Goal: Task Accomplishment & Management: Manage account settings

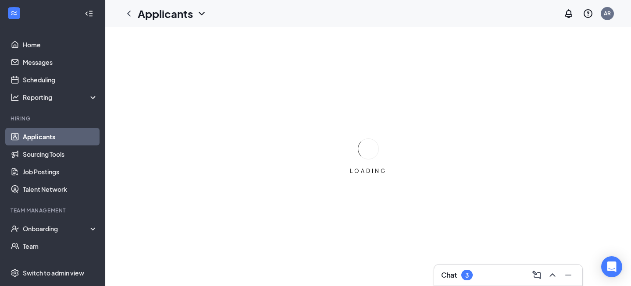
click at [460, 281] on div "Chat 3" at bounding box center [508, 275] width 134 height 14
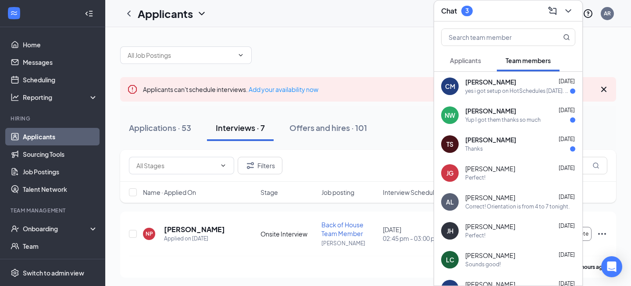
click at [502, 139] on span "[PERSON_NAME]" at bounding box center [490, 140] width 51 height 9
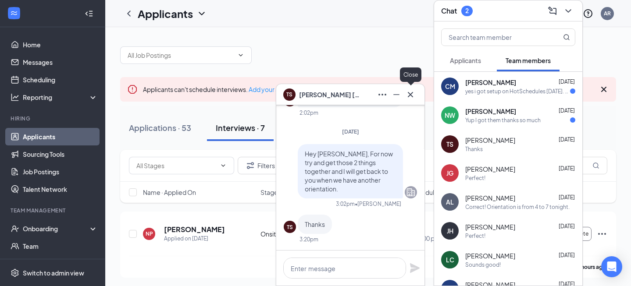
click at [413, 96] on icon "Cross" at bounding box center [410, 94] width 11 height 11
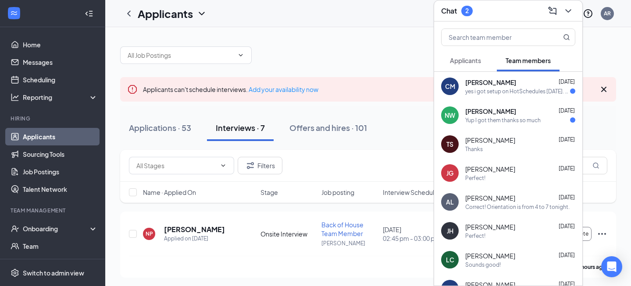
click at [482, 121] on div "Yup I got them thanks so much" at bounding box center [502, 120] width 75 height 7
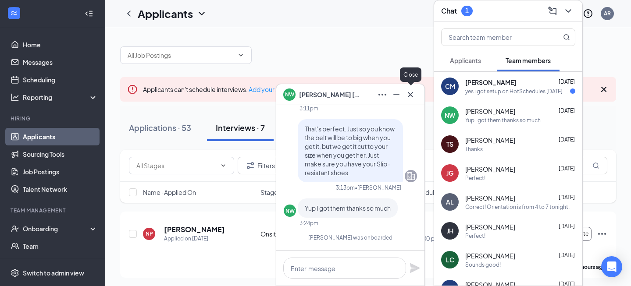
click at [408, 94] on icon "Cross" at bounding box center [410, 94] width 11 height 11
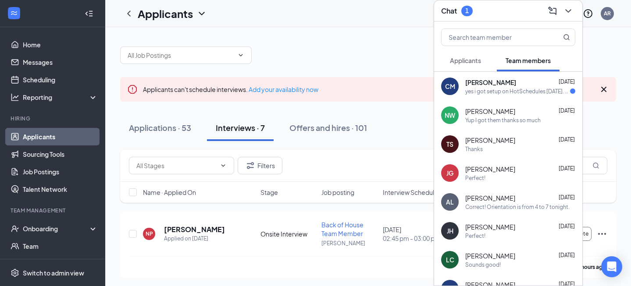
click at [503, 97] on div "[PERSON_NAME] [DATE] yes i got setup on HotSchedules [DATE]. Ok thank you" at bounding box center [508, 86] width 148 height 29
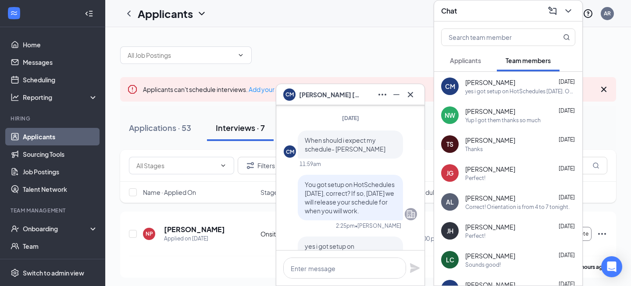
scroll to position [-59, 0]
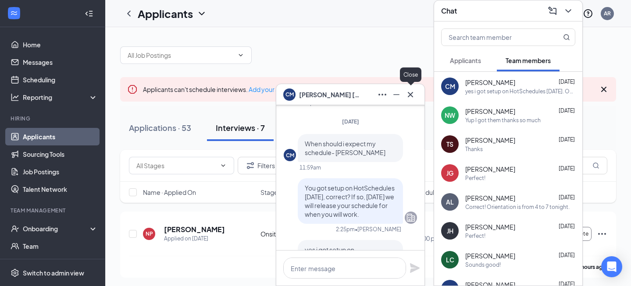
click at [412, 96] on icon "Cross" at bounding box center [410, 94] width 5 height 5
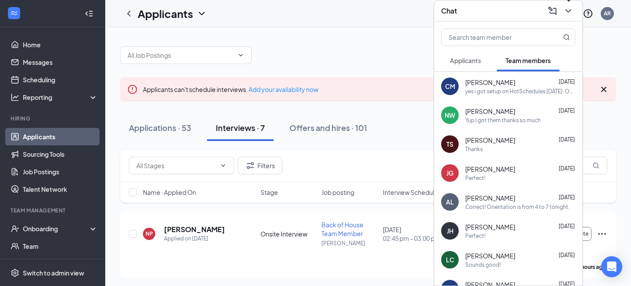
click at [570, 10] on icon "ChevronDown" at bounding box center [568, 11] width 6 height 4
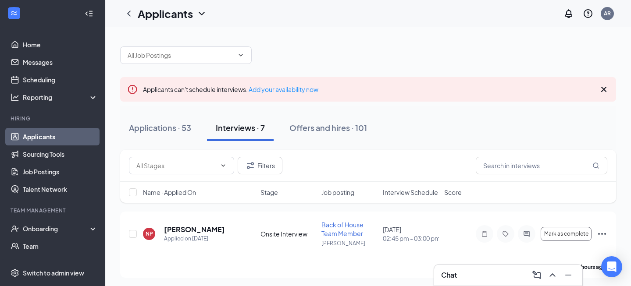
click at [38, 136] on link "Applicants" at bounding box center [60, 137] width 75 height 18
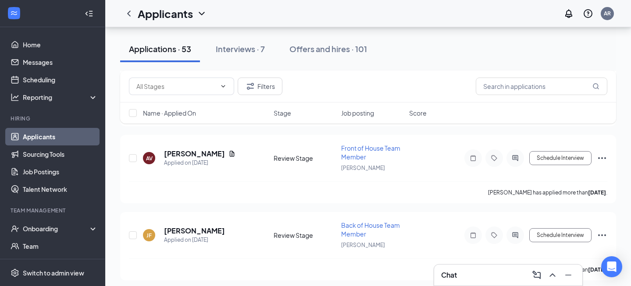
scroll to position [2543, 0]
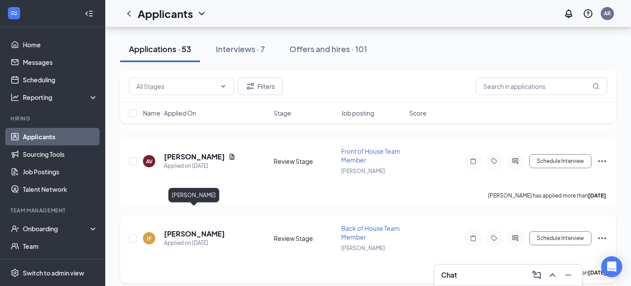
click at [205, 229] on h5 "[PERSON_NAME]" at bounding box center [194, 234] width 61 height 10
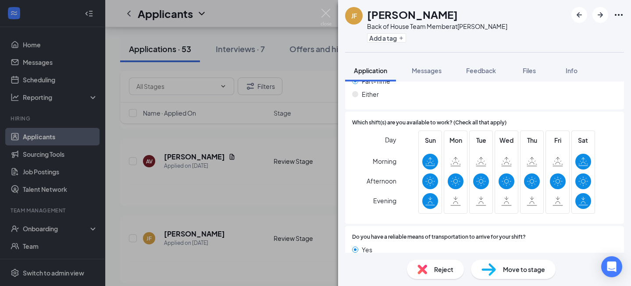
scroll to position [697, 0]
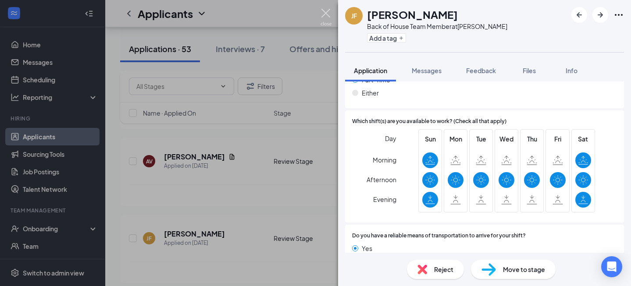
click at [324, 11] on img at bounding box center [326, 17] width 11 height 17
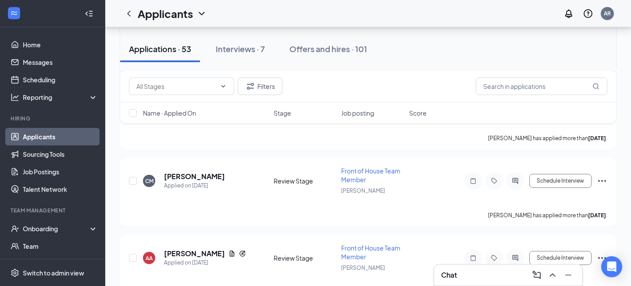
scroll to position [2756, 0]
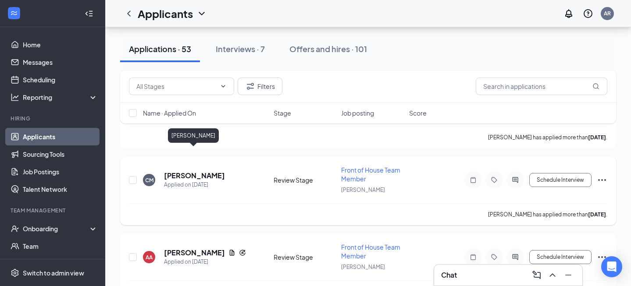
click at [189, 171] on h5 "[PERSON_NAME]" at bounding box center [194, 176] width 61 height 10
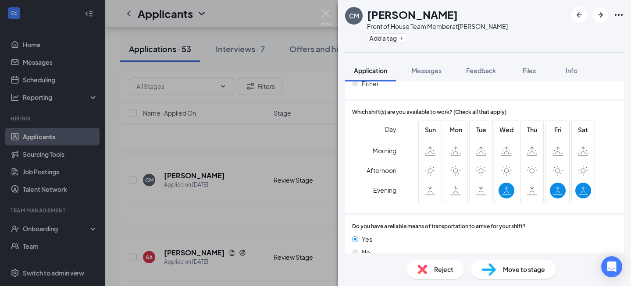
scroll to position [695, 0]
click at [331, 15] on div "CM [PERSON_NAME] Front of House Team Member at Fuquay Varina Add a tag Applicat…" at bounding box center [315, 143] width 631 height 286
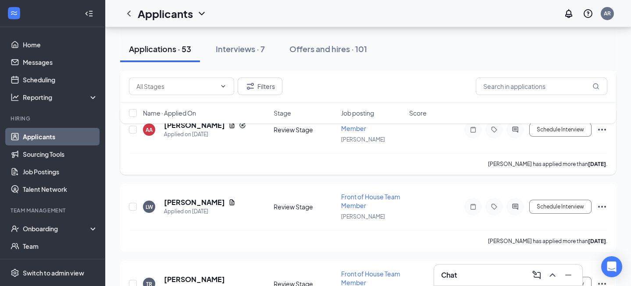
scroll to position [2887, 0]
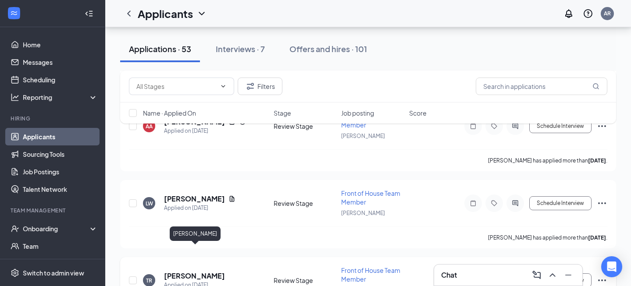
click at [199, 271] on h5 "[PERSON_NAME]" at bounding box center [194, 276] width 61 height 10
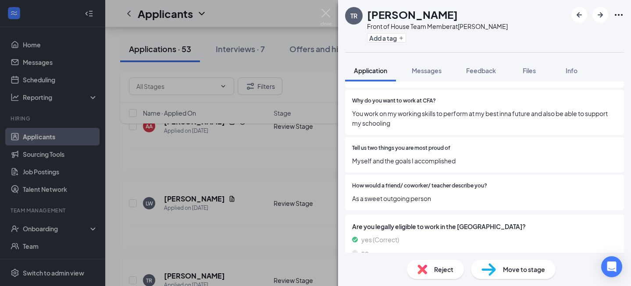
scroll to position [406, 0]
click at [449, 267] on span "Reject" at bounding box center [443, 270] width 19 height 10
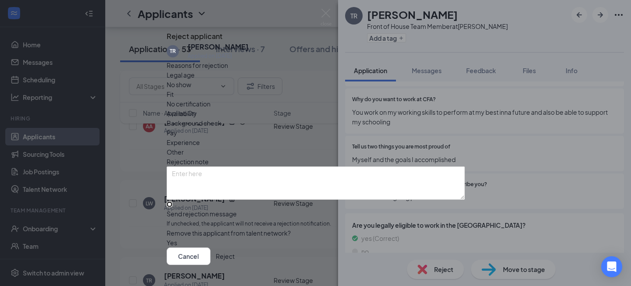
click at [172, 207] on input "Send rejection message If unchecked, the applicant will not receive a rejection…" at bounding box center [170, 205] width 6 height 6
checkbox input "true"
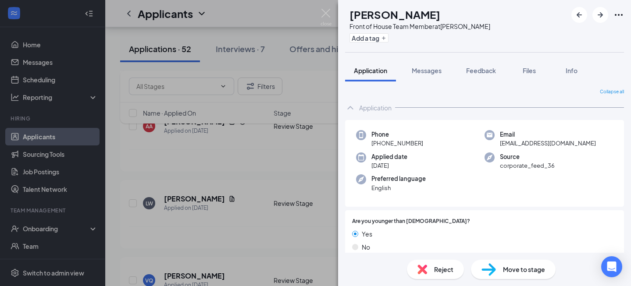
click at [506, 269] on span "Move to stage" at bounding box center [524, 270] width 42 height 10
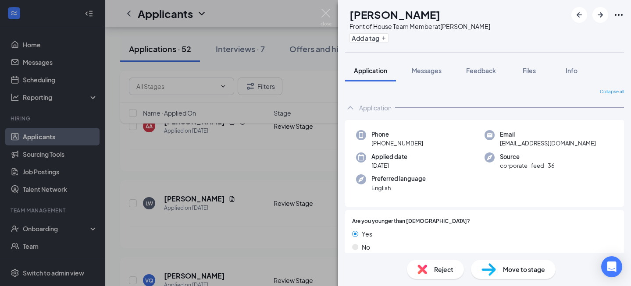
click at [36, 80] on div "VQ [PERSON_NAME] Front of House Team Member at Fuquay Varina Add a tag Applicat…" at bounding box center [315, 143] width 631 height 286
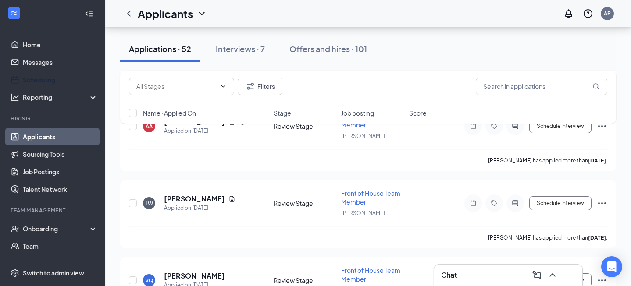
click at [36, 80] on link "Scheduling" at bounding box center [60, 80] width 75 height 18
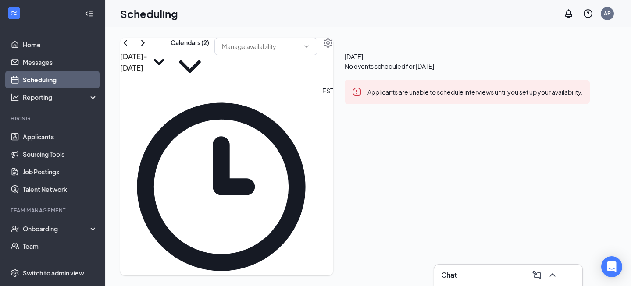
scroll to position [473, 0]
click at [148, 48] on icon "ChevronRight" at bounding box center [143, 43] width 11 height 11
drag, startPoint x: 262, startPoint y: 142, endPoint x: 266, endPoint y: 217, distance: 75.1
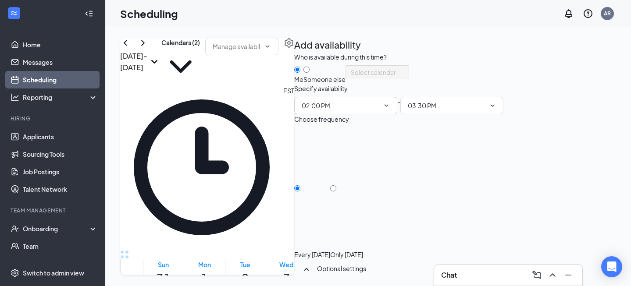
scroll to position [8, 0]
click at [363, 250] on div "Only [DATE]" at bounding box center [346, 254] width 33 height 9
click at [336, 192] on input "Only [DATE]" at bounding box center [333, 188] width 6 height 6
radio input "true"
radio input "false"
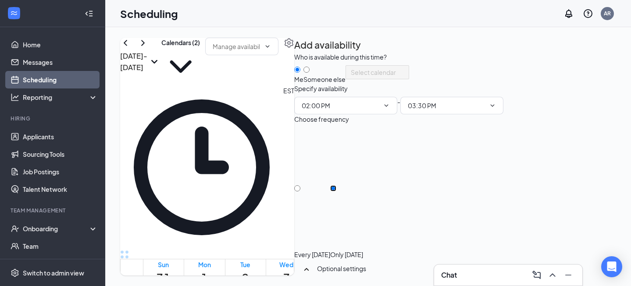
scroll to position [135, 0]
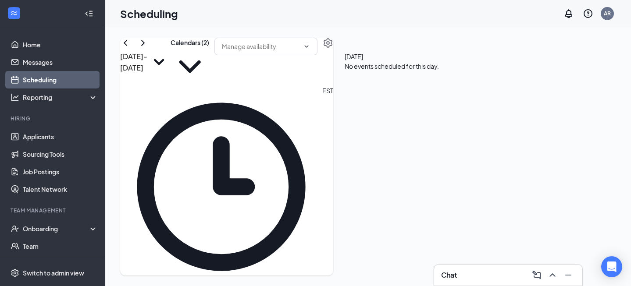
scroll to position [506, 0]
click at [47, 140] on link "Applicants" at bounding box center [60, 137] width 75 height 18
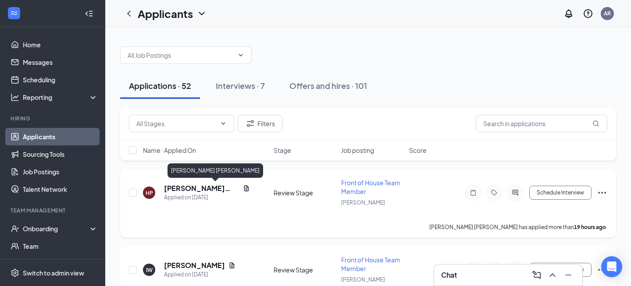
click at [192, 189] on h5 "[PERSON_NAME] [PERSON_NAME]" at bounding box center [201, 189] width 75 height 10
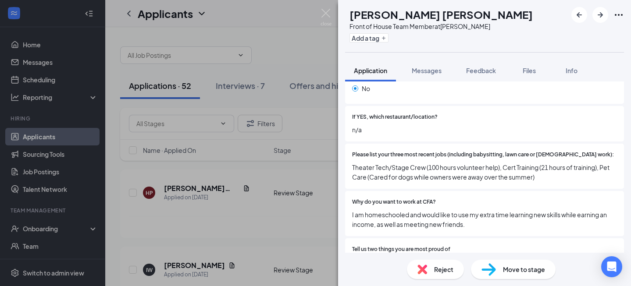
scroll to position [313, 0]
click at [510, 273] on span "Move to stage" at bounding box center [524, 270] width 42 height 10
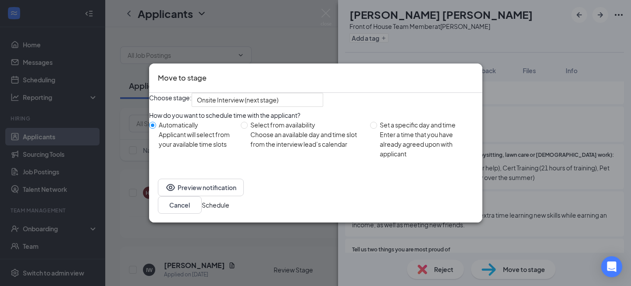
click at [229, 210] on button "Schedule" at bounding box center [216, 205] width 28 height 10
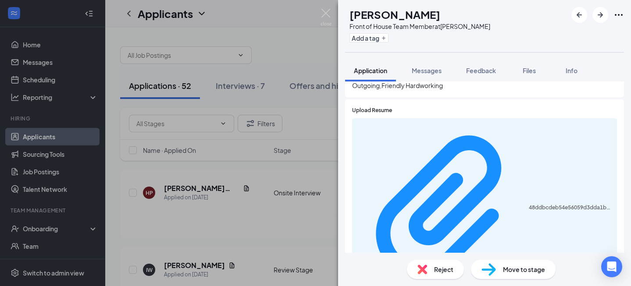
scroll to position [538, 0]
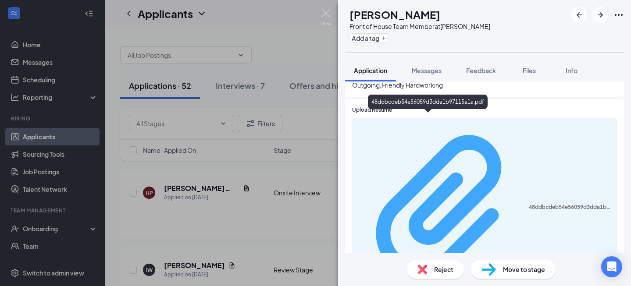
click at [529, 204] on div "48ddbcdeb54e56059d3dda1b97115a1a.pdf" at bounding box center [570, 207] width 83 height 7
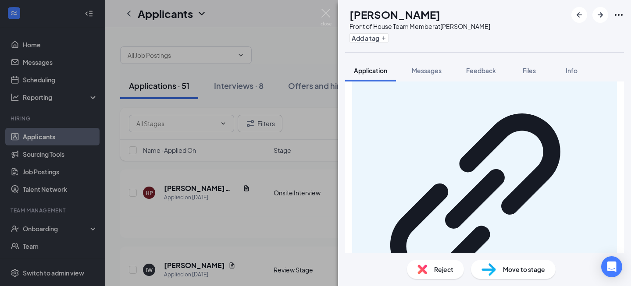
scroll to position [762, 0]
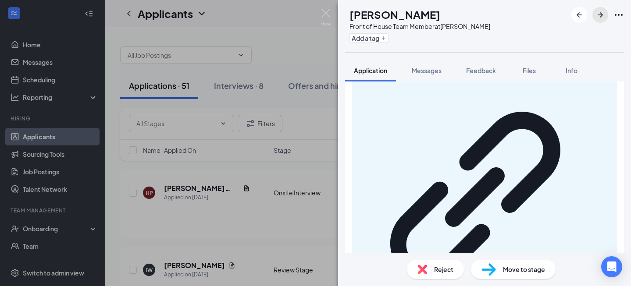
click at [603, 15] on icon "ArrowRight" at bounding box center [600, 15] width 11 height 11
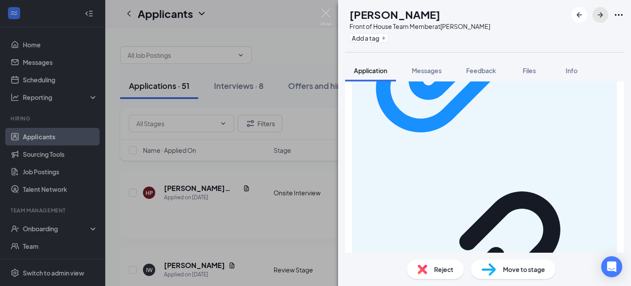
scroll to position [811, 0]
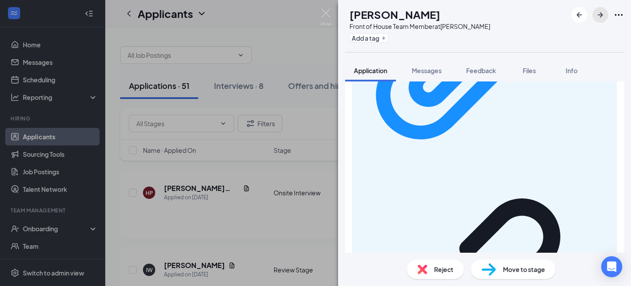
click at [601, 13] on icon "ArrowRight" at bounding box center [600, 14] width 5 height 5
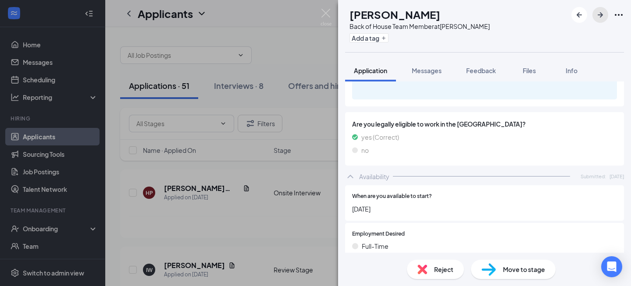
scroll to position [736, 0]
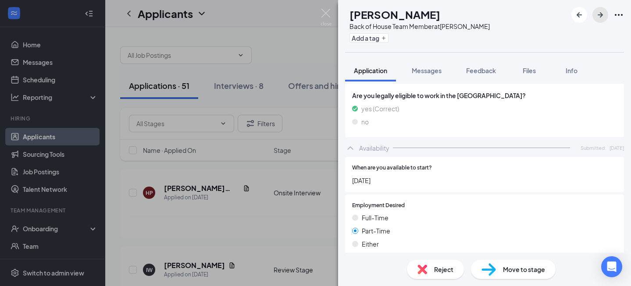
click at [604, 16] on icon "ArrowRight" at bounding box center [600, 15] width 11 height 11
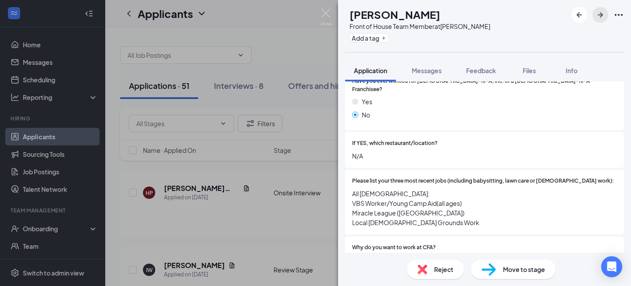
scroll to position [284, 0]
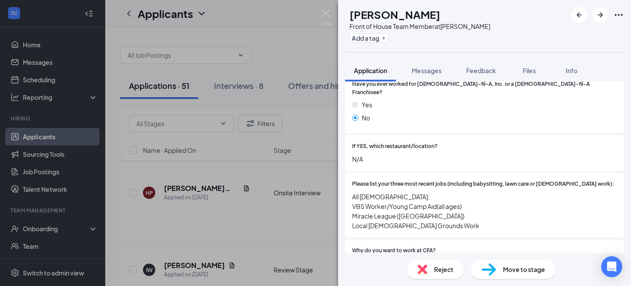
click at [518, 268] on span "Move to stage" at bounding box center [524, 270] width 42 height 10
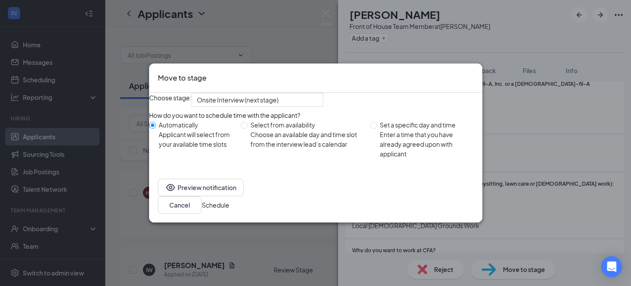
click at [229, 210] on button "Schedule" at bounding box center [216, 205] width 28 height 10
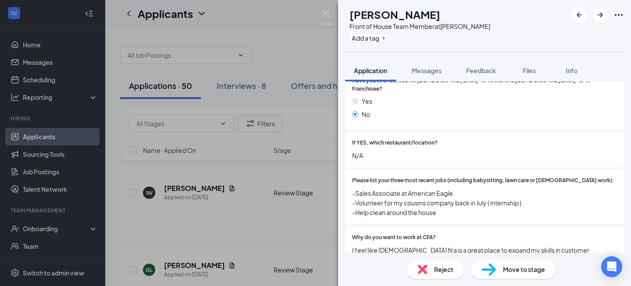
scroll to position [321, 0]
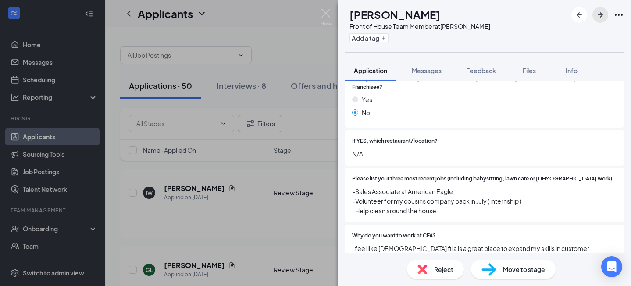
click at [601, 17] on icon "ArrowRight" at bounding box center [600, 14] width 5 height 5
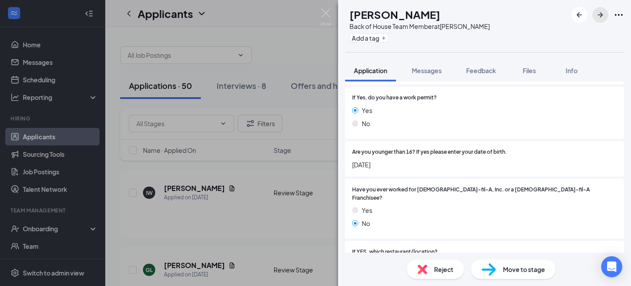
scroll to position [179, 0]
click at [605, 12] on icon "ArrowRight" at bounding box center [600, 15] width 11 height 11
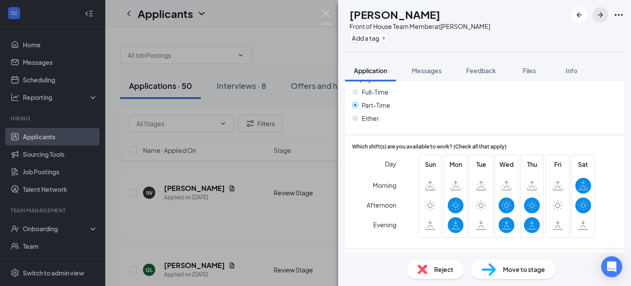
scroll to position [685, 0]
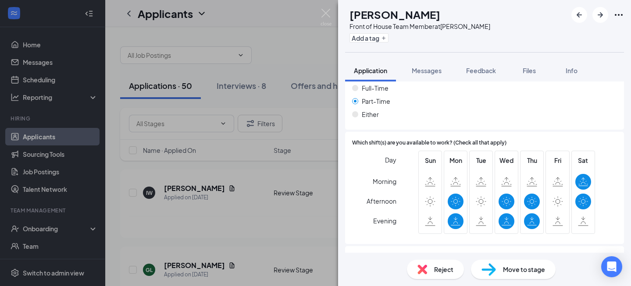
click at [511, 271] on span "Move to stage" at bounding box center [524, 270] width 42 height 10
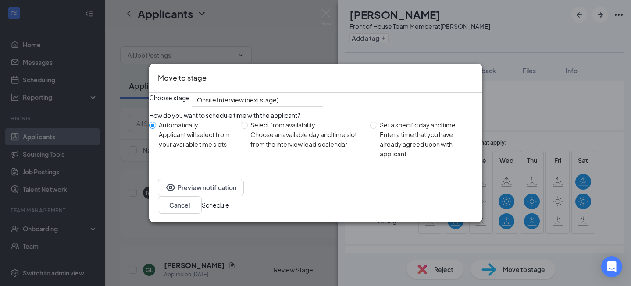
click at [229, 208] on button "Schedule" at bounding box center [216, 205] width 28 height 10
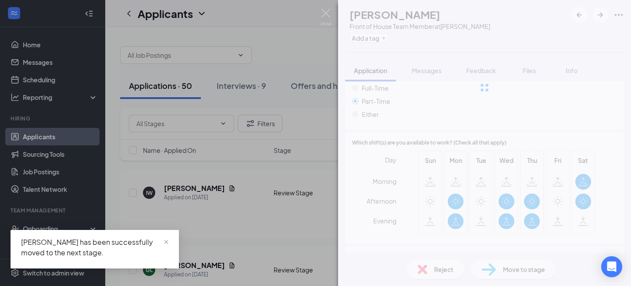
click at [600, 16] on div at bounding box center [484, 87] width 293 height 175
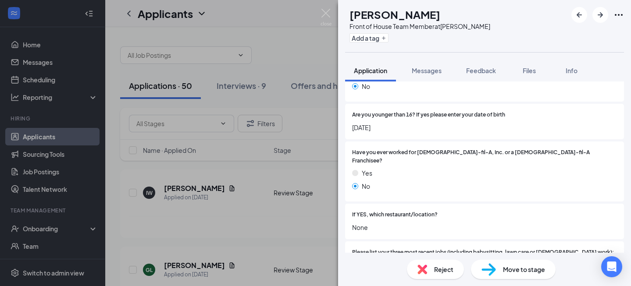
scroll to position [206, 0]
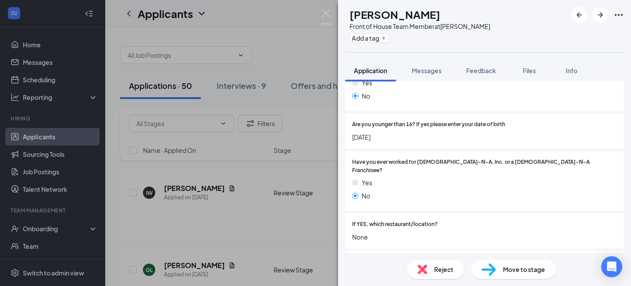
click at [527, 266] on span "Move to stage" at bounding box center [524, 270] width 42 height 10
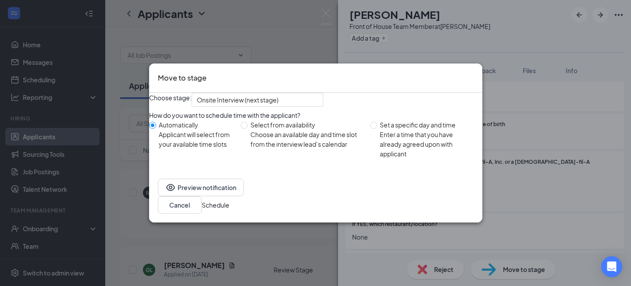
click at [229, 207] on button "Schedule" at bounding box center [216, 205] width 28 height 10
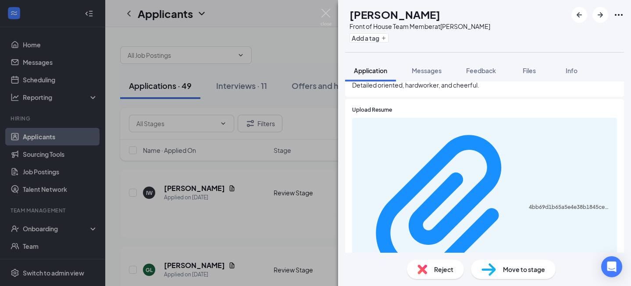
scroll to position [527, 0]
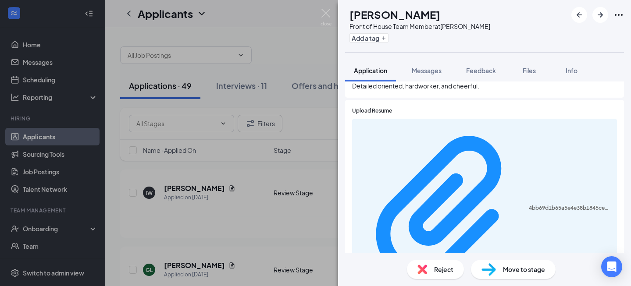
click at [510, 119] on div "4bb69d1b65a5e4e38b1845ce0cd457a1.PDF" at bounding box center [484, 209] width 265 height 181
click at [450, 119] on div "4bb69d1b65a5e4e38b1845ce0cd457a1.PDF" at bounding box center [484, 209] width 265 height 181
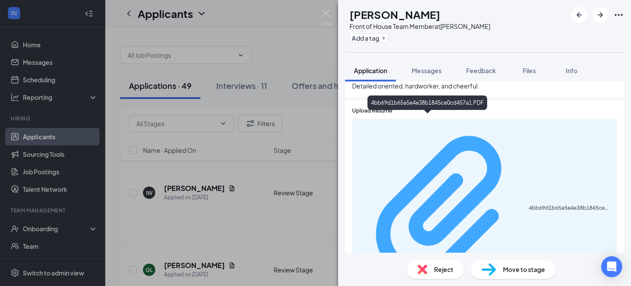
click at [529, 205] on div "4bb69d1b65a5e4e38b1845ce0cd457a1.PDF" at bounding box center [570, 208] width 83 height 7
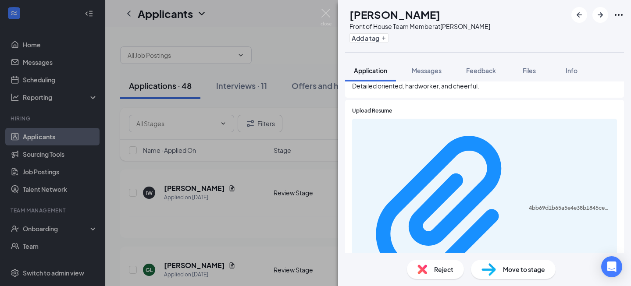
click at [516, 267] on span "Move to stage" at bounding box center [524, 270] width 42 height 10
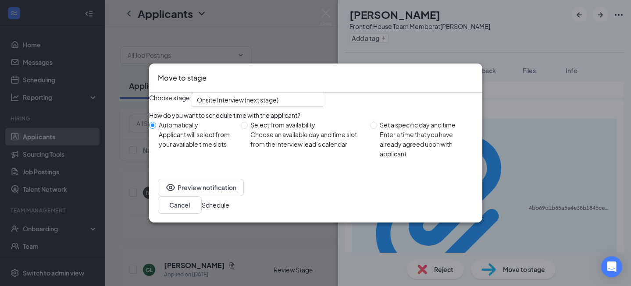
click at [229, 210] on button "Schedule" at bounding box center [216, 205] width 28 height 10
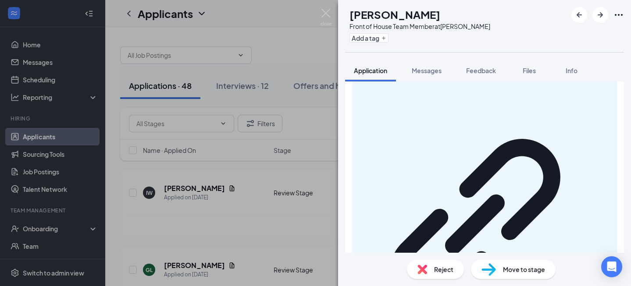
scroll to position [706, 0]
click at [602, 11] on icon "ArrowRight" at bounding box center [600, 15] width 11 height 11
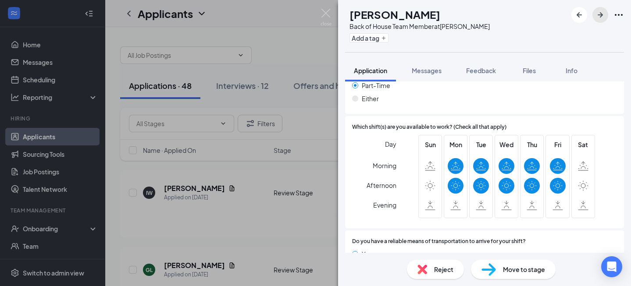
scroll to position [671, 0]
click at [600, 19] on icon "ArrowRight" at bounding box center [600, 15] width 11 height 11
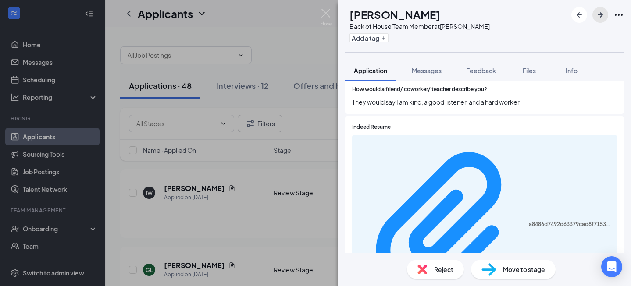
scroll to position [478, 0]
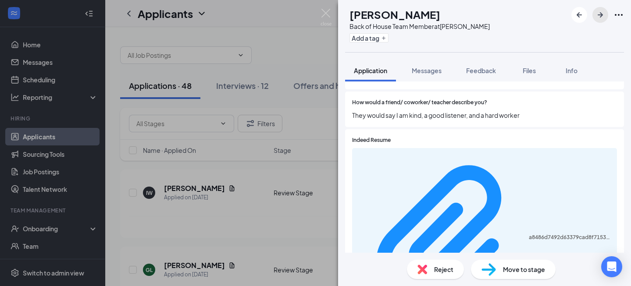
click at [598, 16] on icon "ArrowRight" at bounding box center [600, 15] width 11 height 11
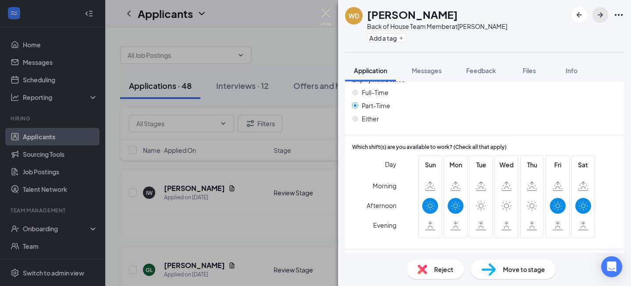
scroll to position [683, 0]
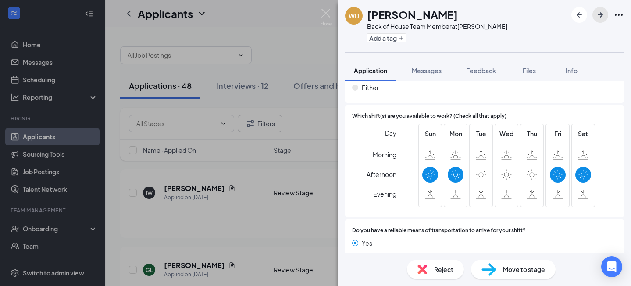
click at [604, 14] on icon "ArrowRight" at bounding box center [600, 15] width 11 height 11
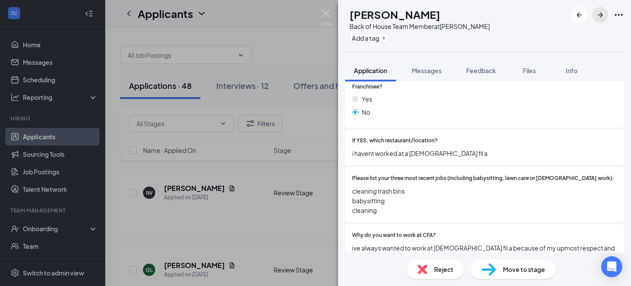
scroll to position [321, 0]
click at [601, 15] on icon "ArrowRight" at bounding box center [600, 14] width 5 height 5
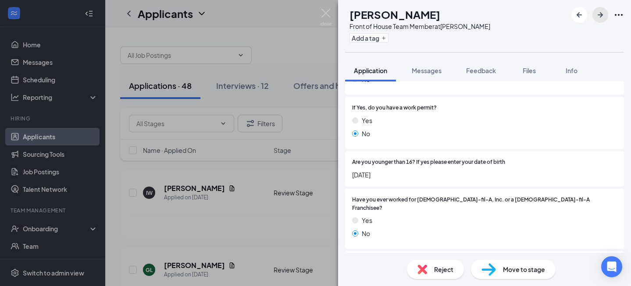
scroll to position [201, 0]
click at [598, 17] on icon "ArrowRight" at bounding box center [600, 15] width 11 height 11
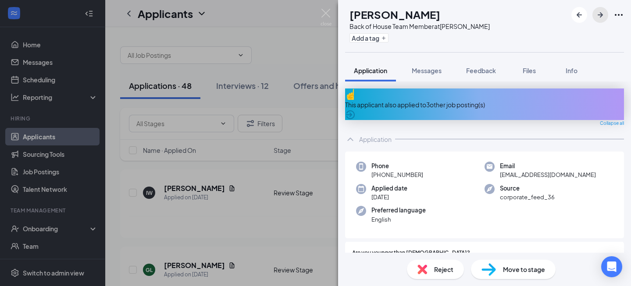
click at [604, 14] on icon "ArrowRight" at bounding box center [600, 15] width 11 height 11
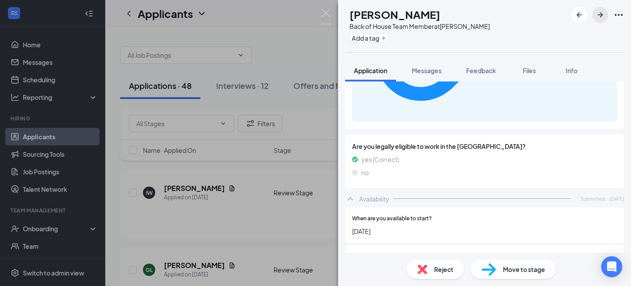
scroll to position [787, 0]
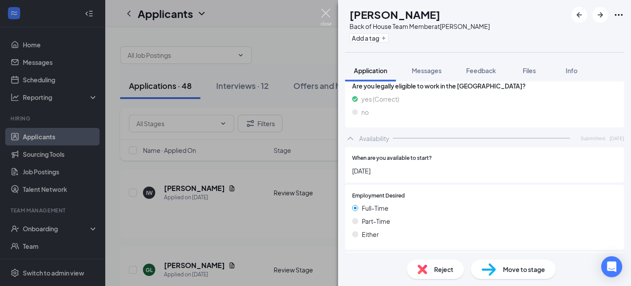
click at [326, 12] on img at bounding box center [326, 17] width 11 height 17
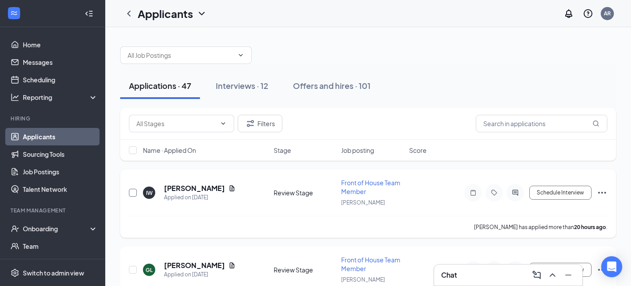
click at [132, 192] on input "checkbox" at bounding box center [133, 193] width 8 height 8
checkbox input "true"
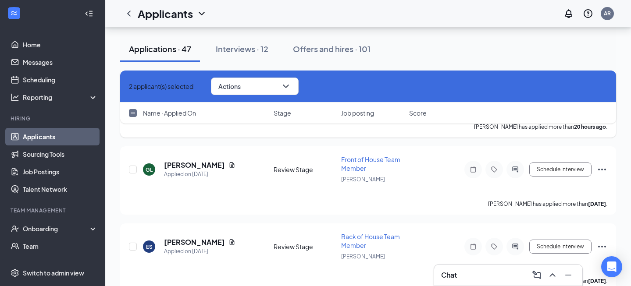
scroll to position [100, 0]
click at [134, 169] on input "checkbox" at bounding box center [133, 170] width 8 height 8
checkbox input "true"
click at [134, 246] on input "checkbox" at bounding box center [133, 247] width 8 height 8
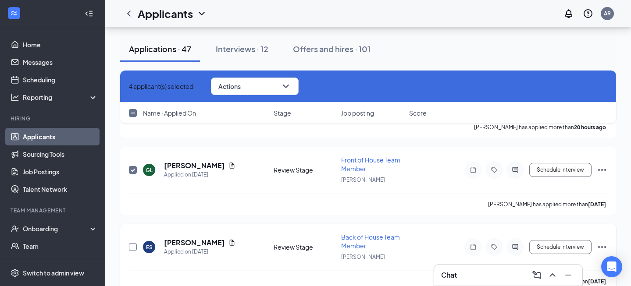
checkbox input "true"
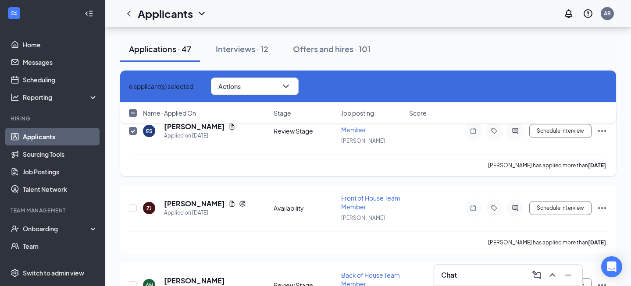
scroll to position [216, 0]
click at [134, 205] on input "checkbox" at bounding box center [133, 209] width 8 height 8
checkbox input "true"
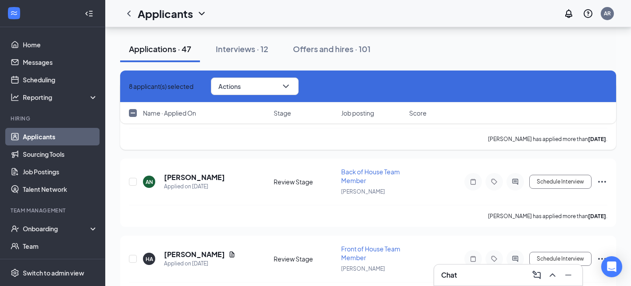
scroll to position [319, 0]
click at [135, 178] on input "checkbox" at bounding box center [133, 182] width 8 height 8
checkbox input "true"
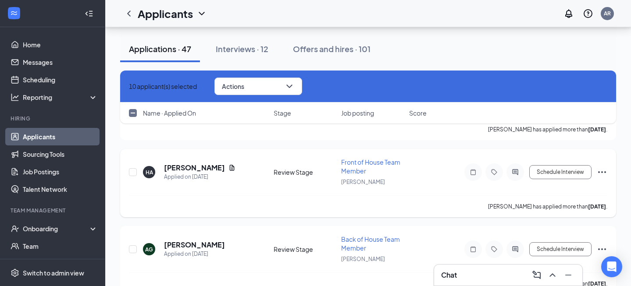
scroll to position [422, 0]
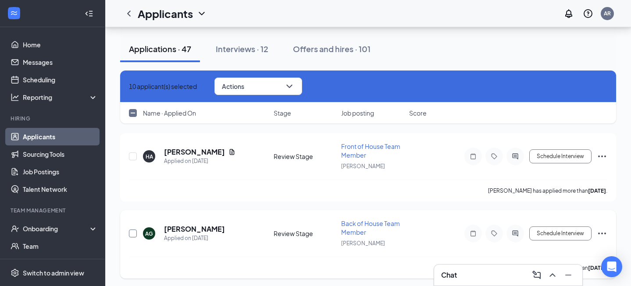
click at [132, 230] on input "checkbox" at bounding box center [133, 234] width 8 height 8
checkbox input "true"
click at [135, 153] on input "checkbox" at bounding box center [133, 157] width 8 height 8
checkbox input "true"
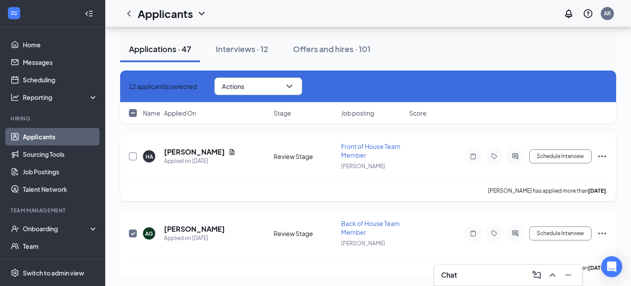
checkbox input "true"
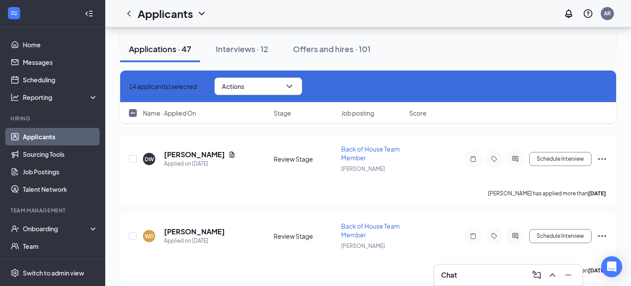
scroll to position [576, 0]
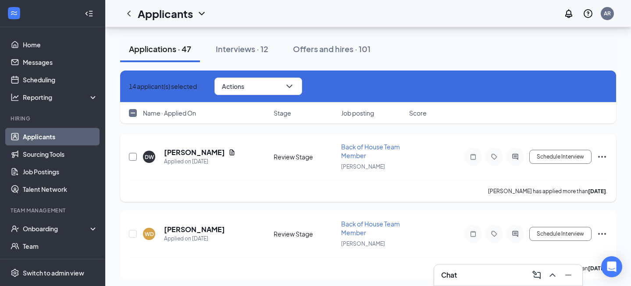
click at [135, 153] on input "checkbox" at bounding box center [133, 157] width 8 height 8
checkbox input "true"
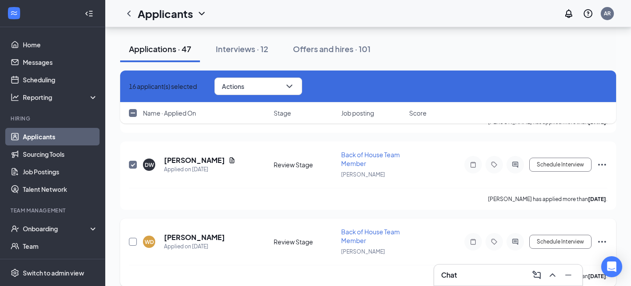
scroll to position [566, 0]
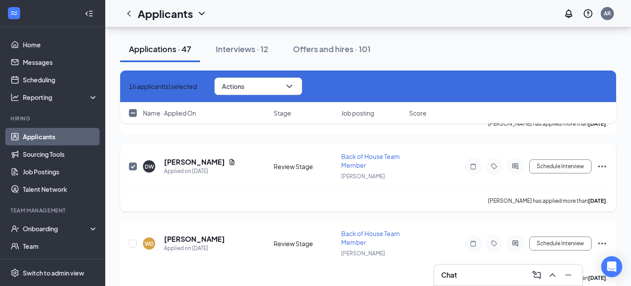
click at [132, 163] on input "checkbox" at bounding box center [133, 167] width 8 height 8
checkbox input "false"
click at [272, 88] on button "Actions" at bounding box center [258, 87] width 88 height 18
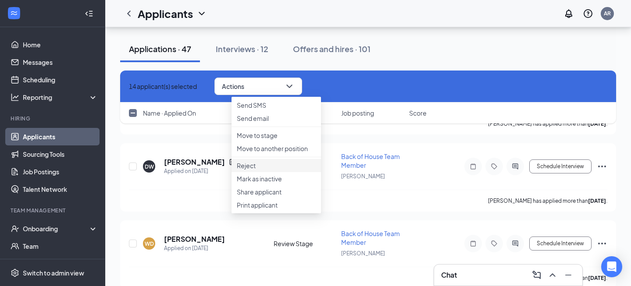
click at [254, 170] on p "Reject" at bounding box center [276, 165] width 79 height 9
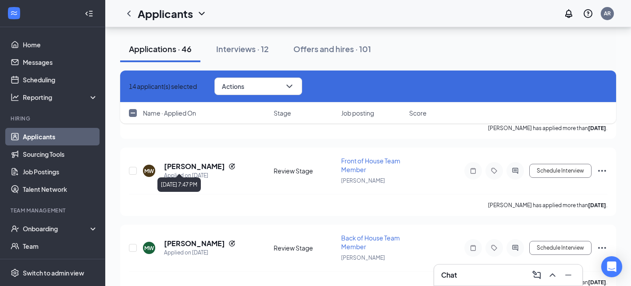
scroll to position [872, 0]
click at [133, 243] on input "checkbox" at bounding box center [133, 247] width 8 height 8
checkbox input "true"
checkbox input "false"
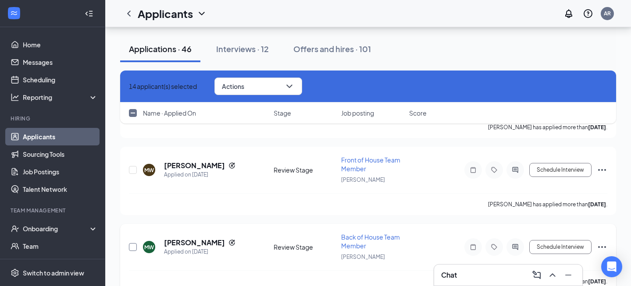
checkbox input "false"
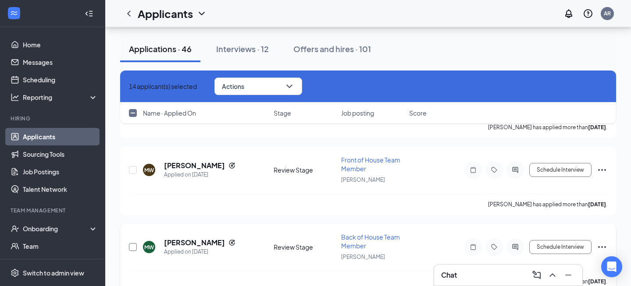
checkbox input "false"
checkbox input "true"
checkbox input "false"
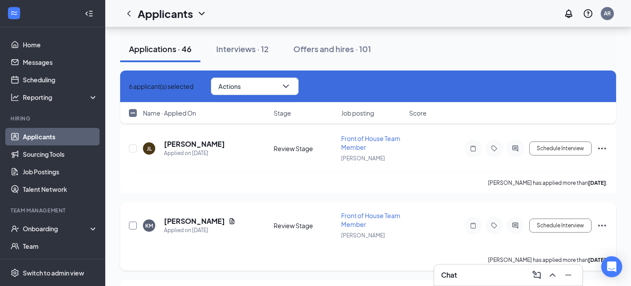
click at [133, 222] on input "checkbox" at bounding box center [133, 226] width 8 height 8
checkbox input "true"
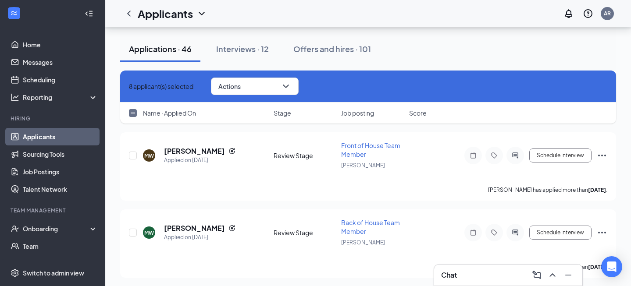
scroll to position [709, 0]
click at [135, 230] on input "checkbox" at bounding box center [133, 234] width 8 height 8
checkbox input "true"
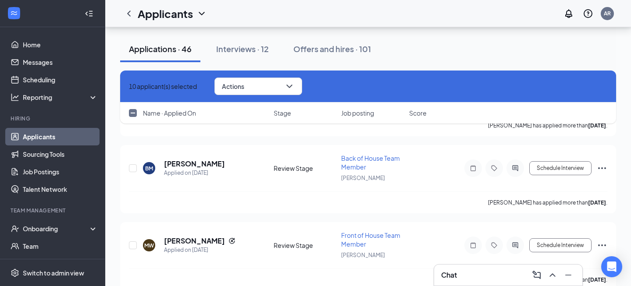
scroll to position [620, 0]
click at [133, 242] on input "checkbox" at bounding box center [133, 246] width 8 height 8
checkbox input "true"
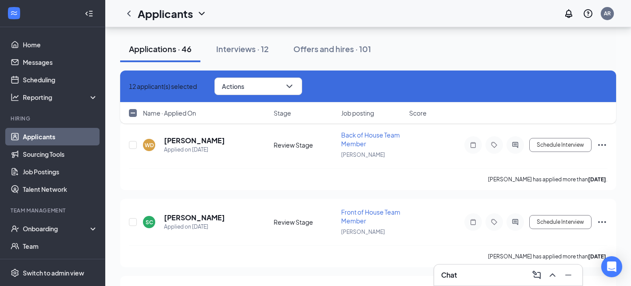
scroll to position [488, 0]
checkbox input "true"
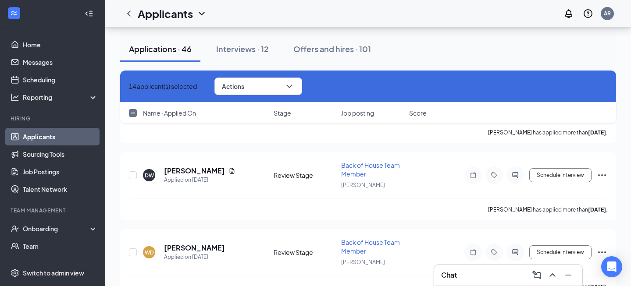
scroll to position [380, 0]
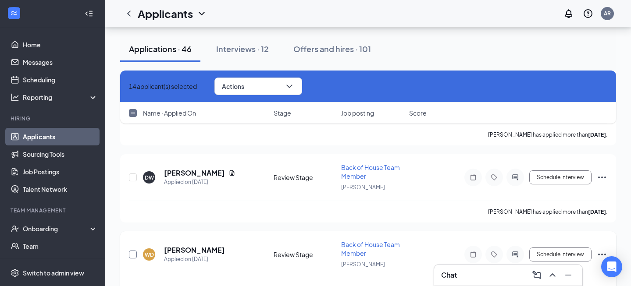
click at [135, 251] on input "checkbox" at bounding box center [133, 255] width 8 height 8
checkbox input "true"
click at [260, 90] on button "Actions" at bounding box center [258, 87] width 88 height 18
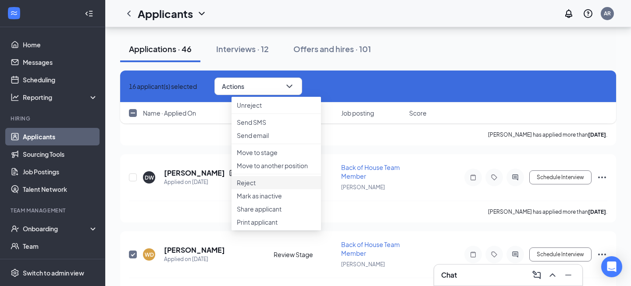
click at [256, 187] on p "Reject" at bounding box center [276, 182] width 79 height 9
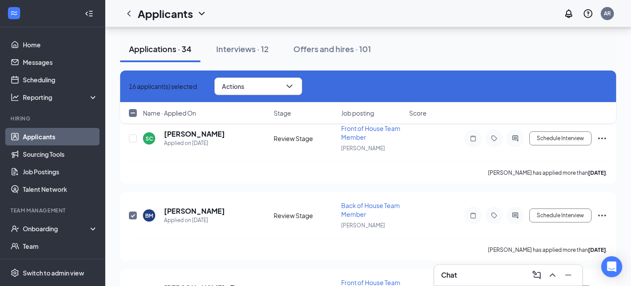
checkbox input "false"
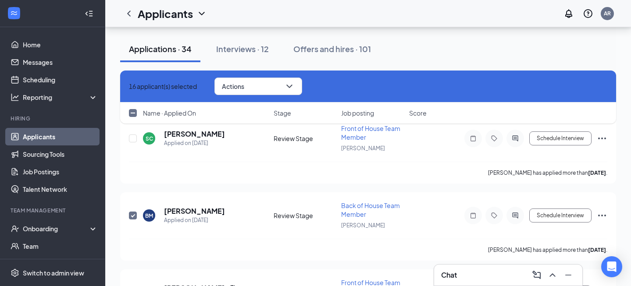
checkbox input "false"
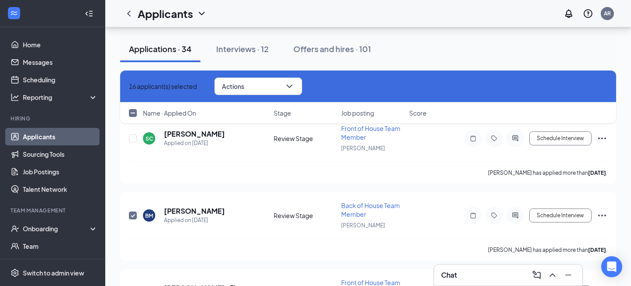
checkbox input "false"
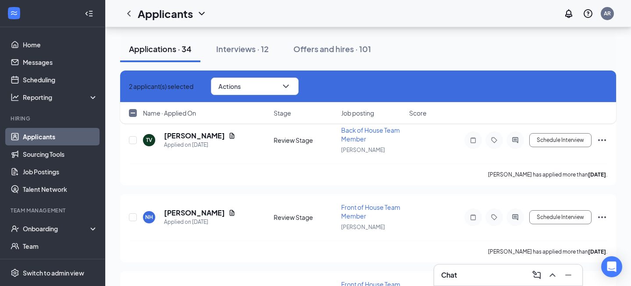
scroll to position [1008, 0]
click at [209, 207] on h5 "[PERSON_NAME]" at bounding box center [194, 212] width 61 height 10
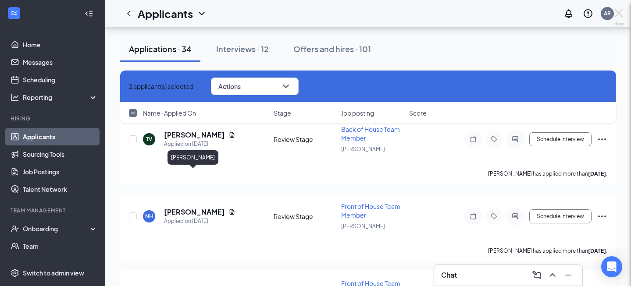
checkbox input "false"
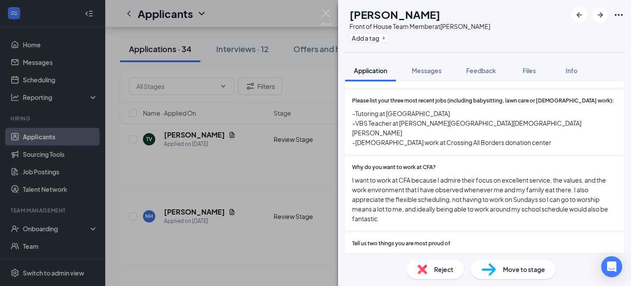
scroll to position [363, 0]
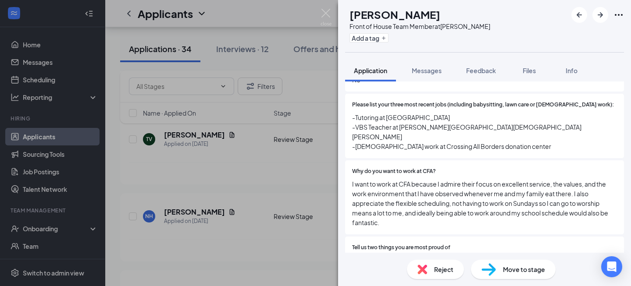
click at [507, 263] on div "Move to stage" at bounding box center [513, 269] width 85 height 19
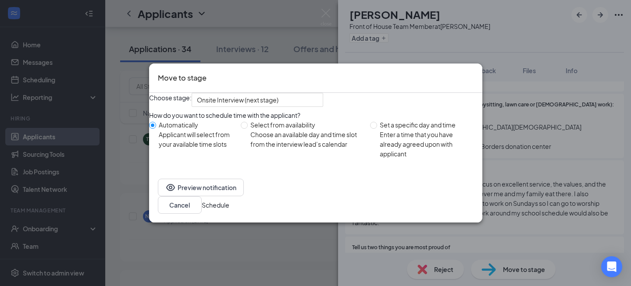
click at [229, 210] on button "Schedule" at bounding box center [216, 205] width 28 height 10
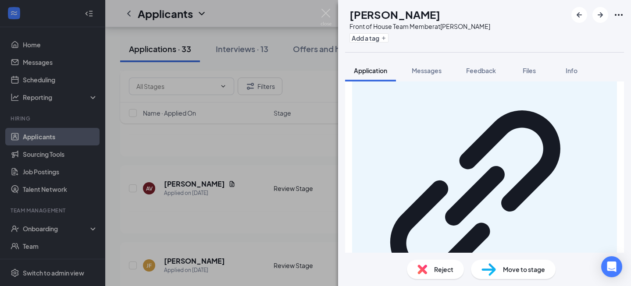
scroll to position [826, 0]
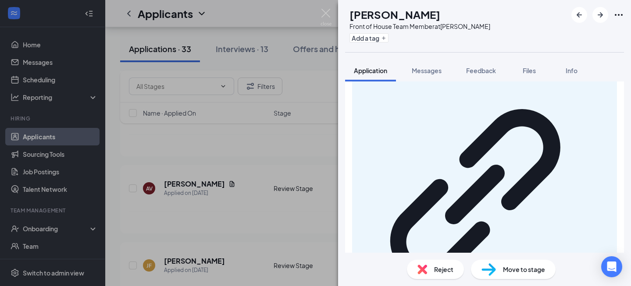
click at [506, 269] on span "Move to stage" at bounding box center [524, 270] width 42 height 10
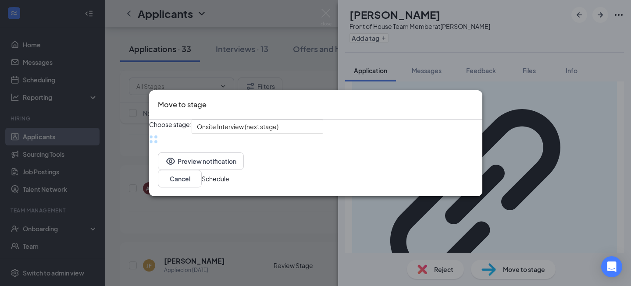
scroll to position [822, 0]
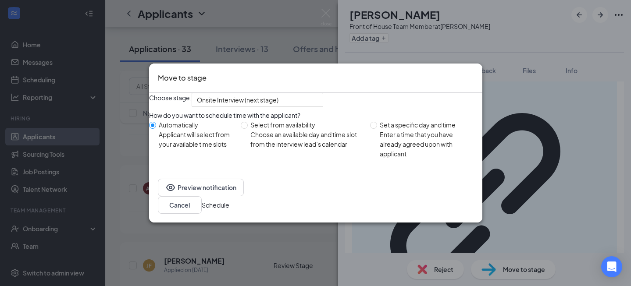
click at [229, 209] on button "Schedule" at bounding box center [216, 205] width 28 height 10
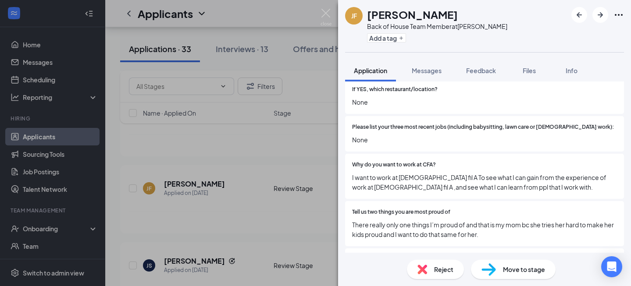
scroll to position [339, 0]
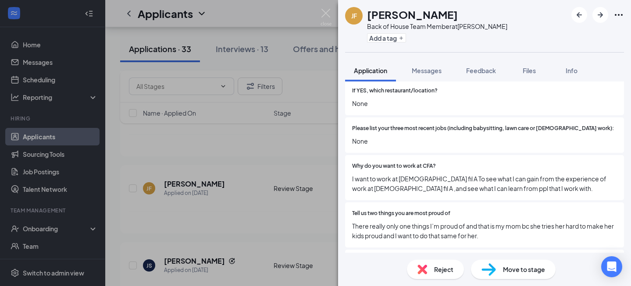
click at [294, 13] on div "[PERSON_NAME] Joshari [PERSON_NAME] Back of House Team Member at Fuquay Varina …" at bounding box center [315, 143] width 631 height 286
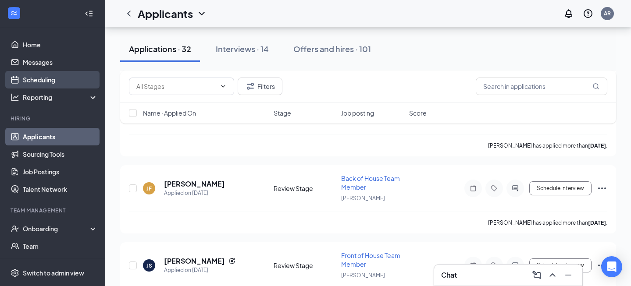
click at [32, 84] on link "Scheduling" at bounding box center [60, 80] width 75 height 18
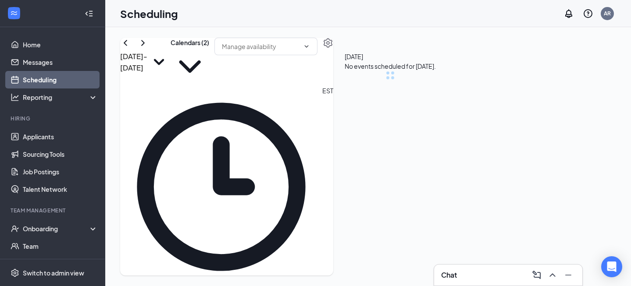
scroll to position [431, 0]
click at [148, 48] on icon "ChevronRight" at bounding box center [143, 43] width 11 height 11
click at [131, 48] on icon "ChevronLeft" at bounding box center [125, 43] width 11 height 11
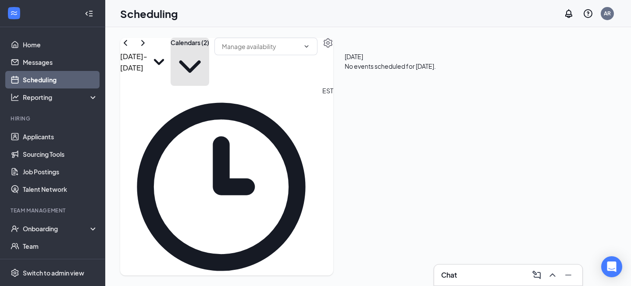
click at [209, 62] on button "Calendars (2)" at bounding box center [190, 62] width 39 height 48
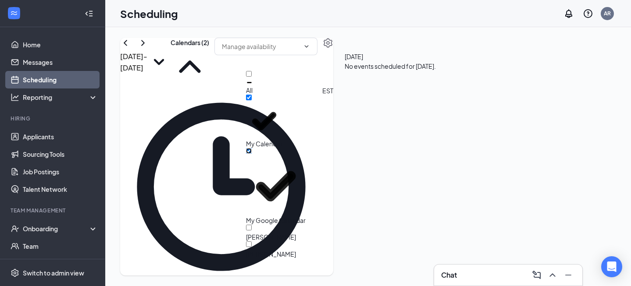
click at [252, 148] on input "My Google Calendar" at bounding box center [249, 151] width 6 height 6
checkbox input "false"
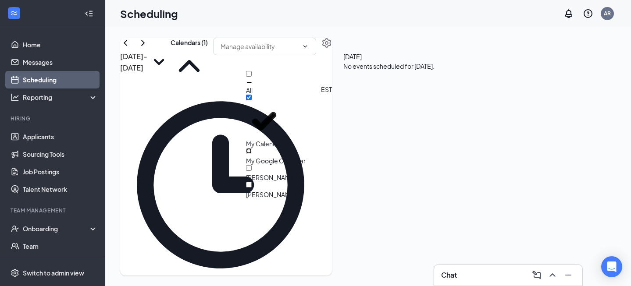
click at [379, 242] on td at bounding box center [286, 247] width 287 height 10
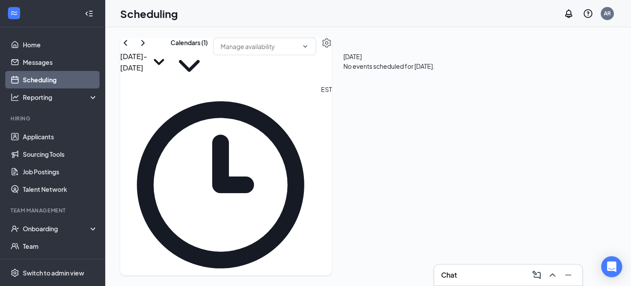
drag, startPoint x: 341, startPoint y: 168, endPoint x: 345, endPoint y: 224, distance: 55.4
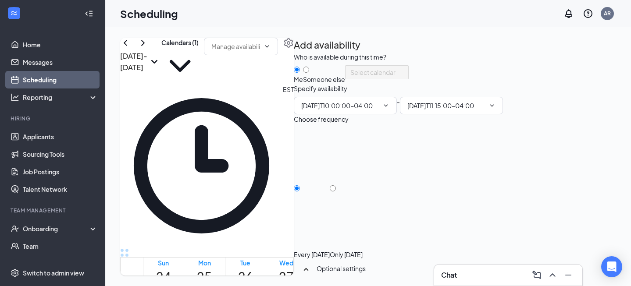
type input "10:00 AM"
type input "11:15 AM"
click at [379, 110] on input "10:00 AM" at bounding box center [340, 106] width 78 height 10
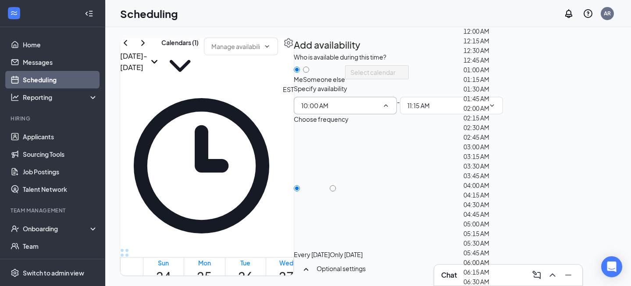
scroll to position [839, 0]
type input "10:30 AM"
type input "11:45 AM"
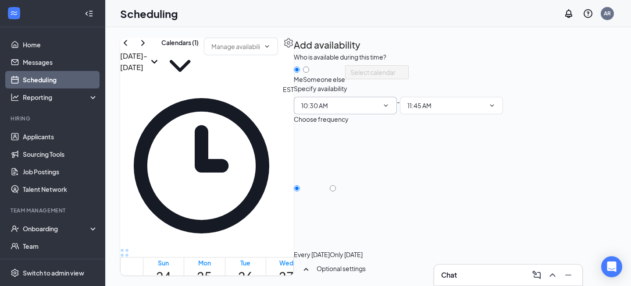
scroll to position [38, 0]
click at [363, 250] on div "Only [DATE]" at bounding box center [346, 254] width 33 height 9
click at [336, 185] on input "Only [DATE]" at bounding box center [333, 188] width 6 height 6
radio input "true"
radio input "false"
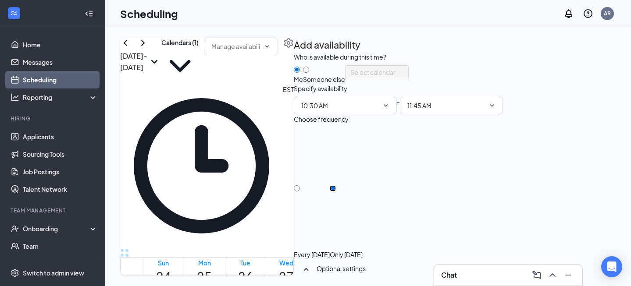
scroll to position [0, 0]
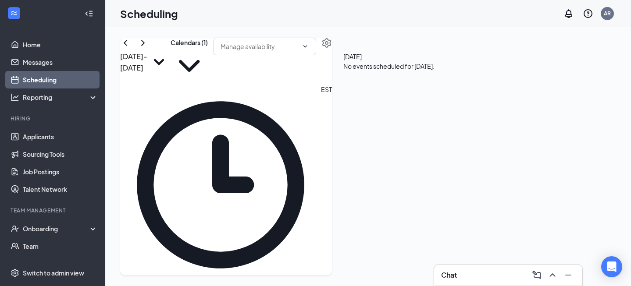
click at [463, 284] on div "Chat" at bounding box center [508, 275] width 148 height 21
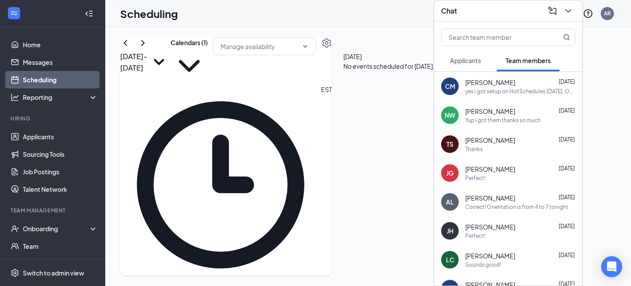
click at [469, 67] on button "Applicants" at bounding box center [465, 61] width 49 height 22
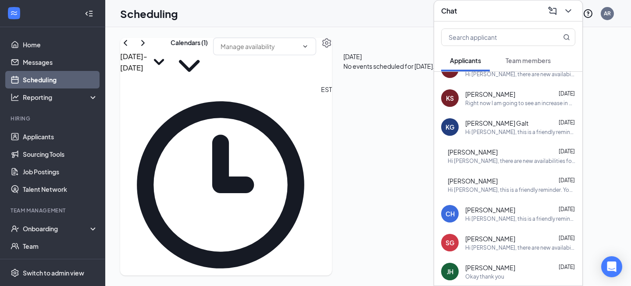
scroll to position [22, 0]
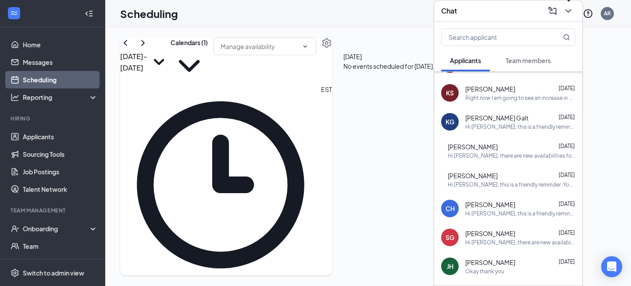
click at [570, 7] on icon "ChevronDown" at bounding box center [568, 11] width 11 height 11
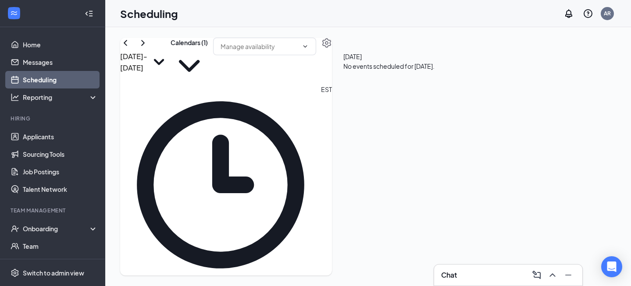
scroll to position [0, 0]
